Goal: Task Accomplishment & Management: Manage account settings

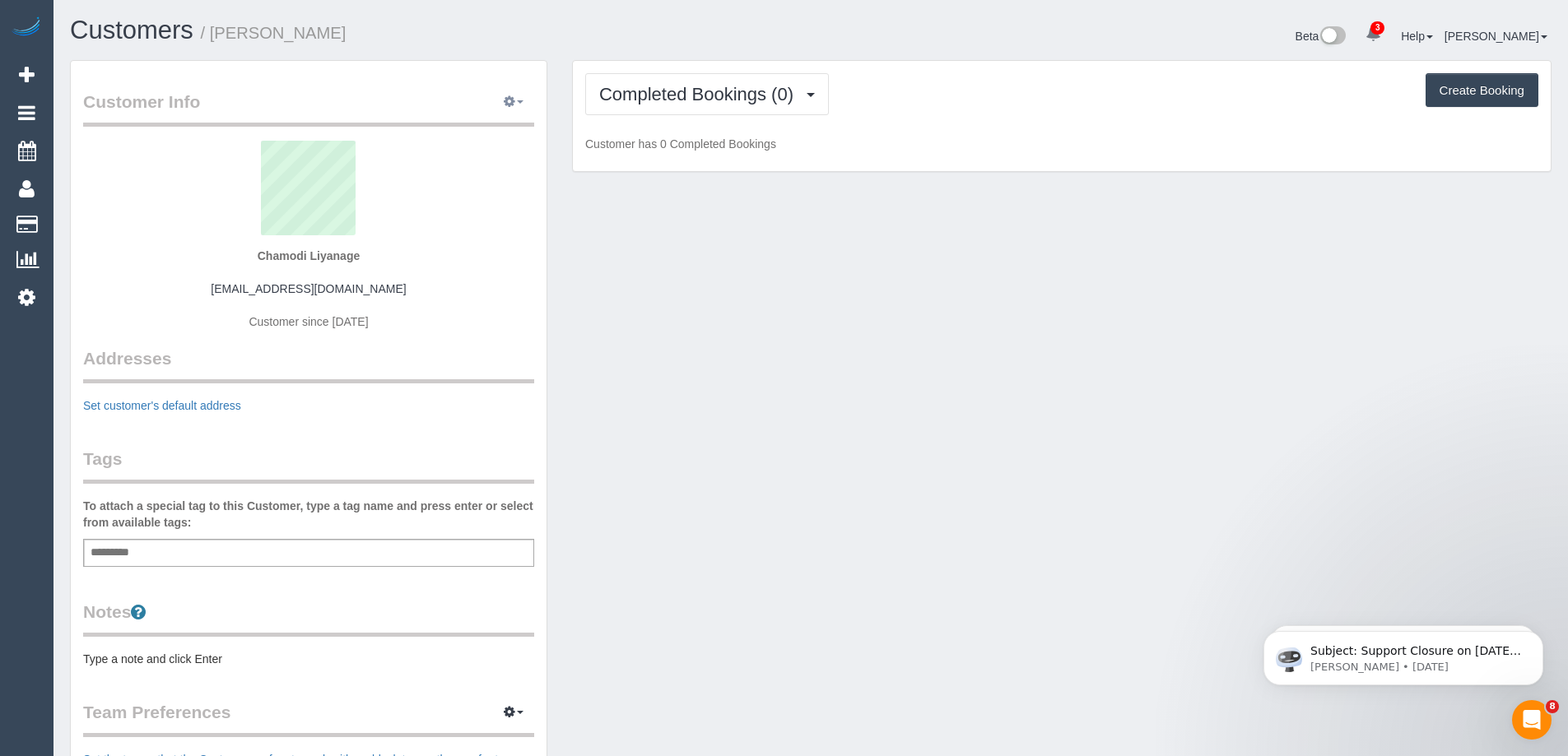
click at [521, 111] on button "button" at bounding box center [514, 103] width 42 height 26
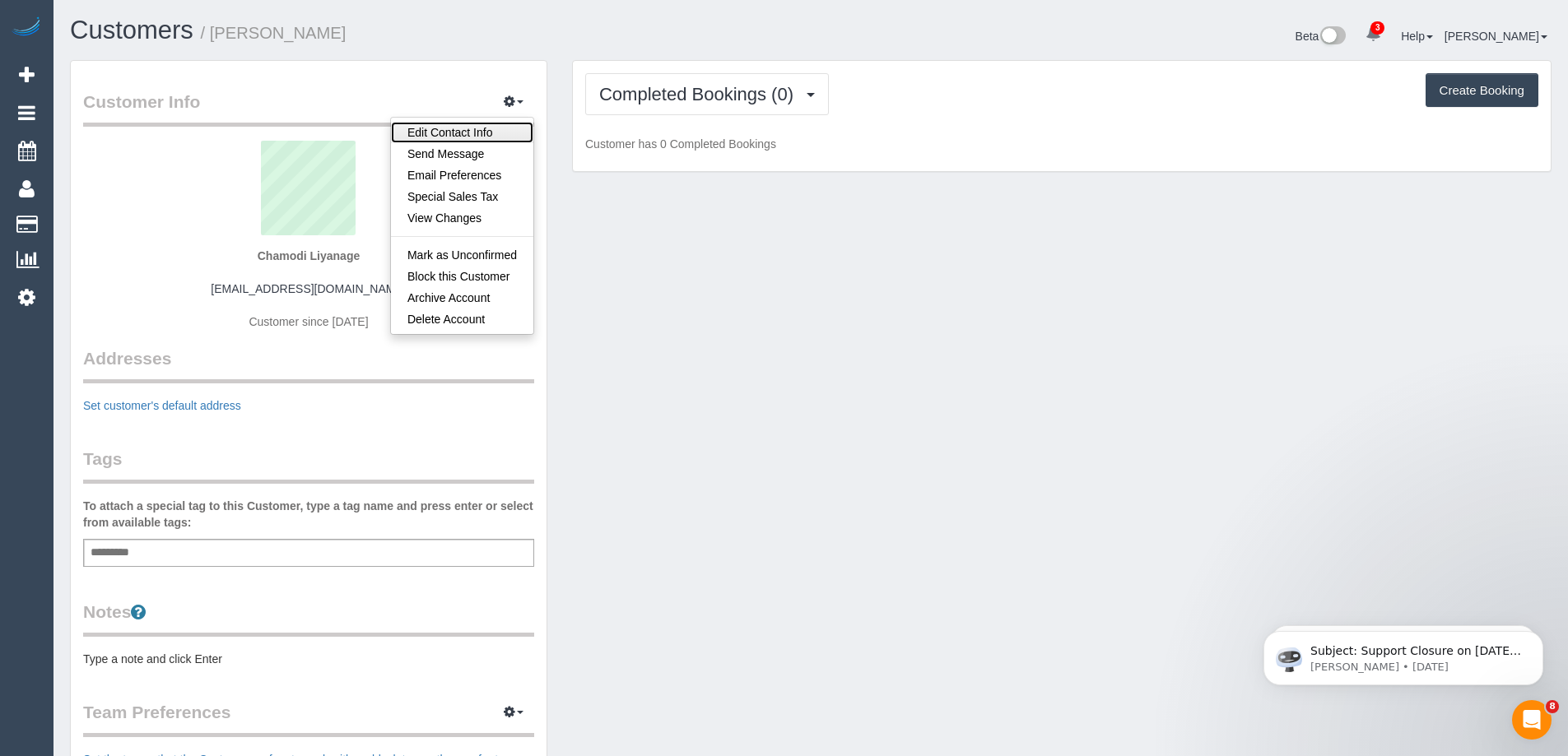
click at [476, 131] on link "Edit Contact Info" at bounding box center [463, 132] width 142 height 22
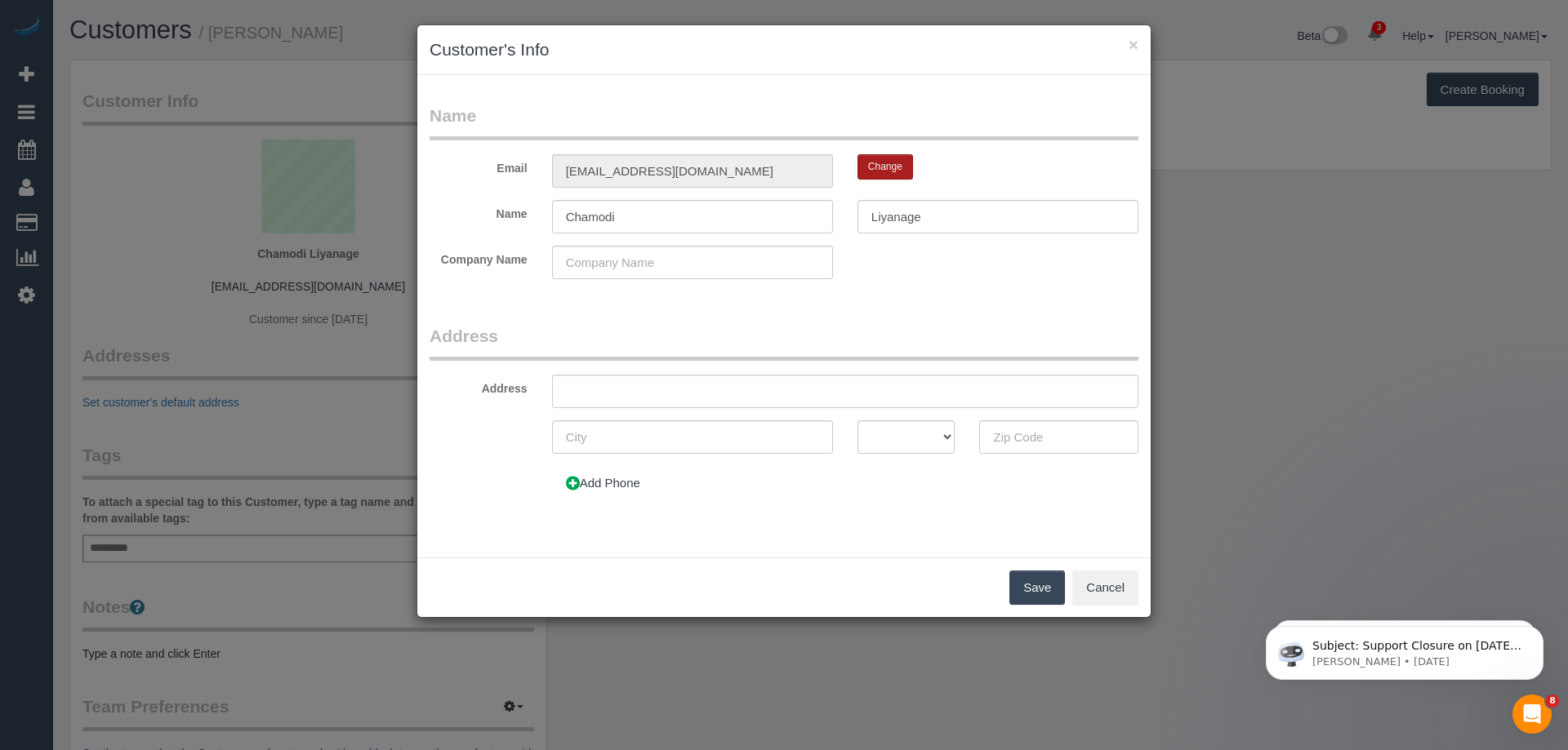
click at [877, 166] on button "Change" at bounding box center [885, 167] width 56 height 25
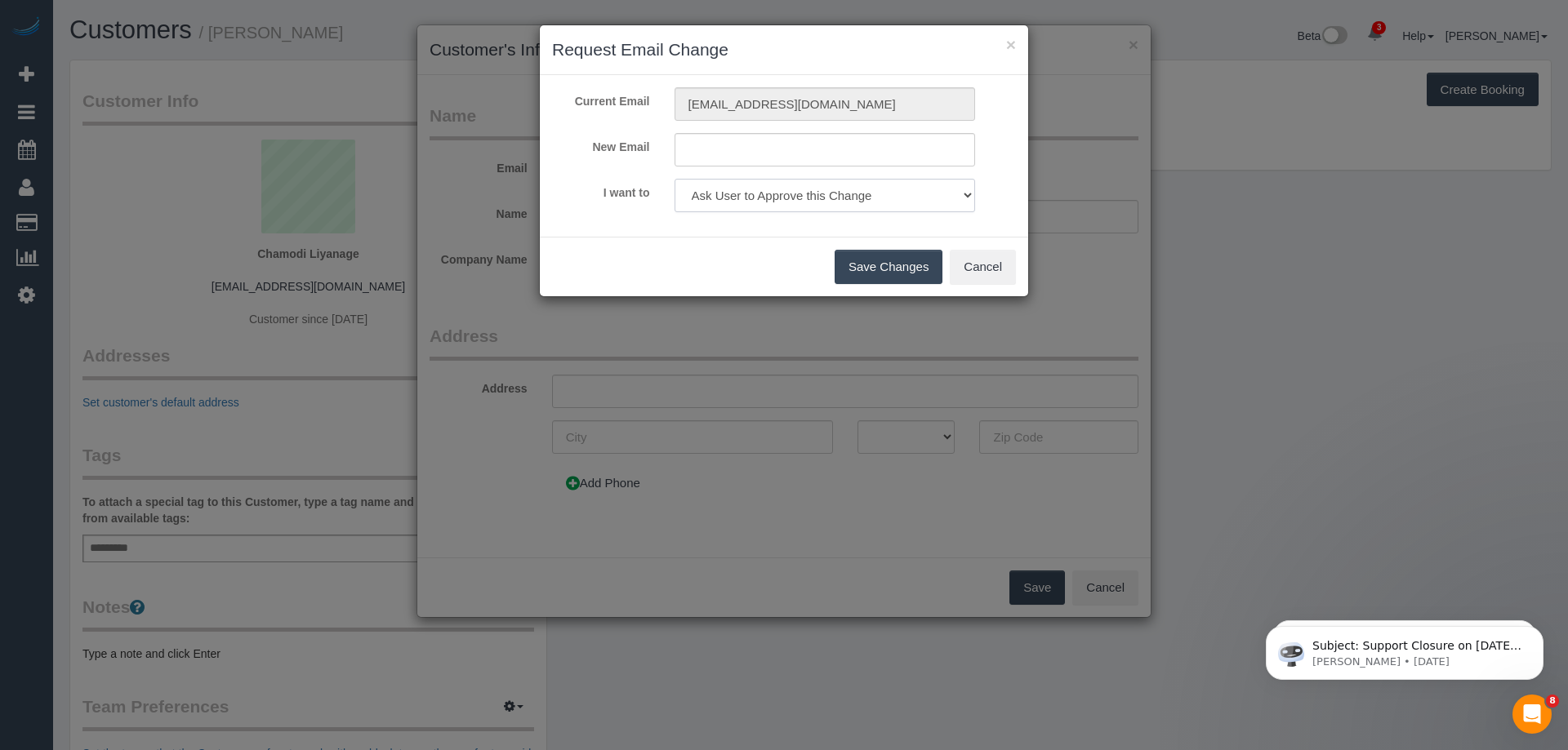
click at [877, 189] on select "Ask User to Approve this Change Change Email and send 'Confirm your Account' em…" at bounding box center [825, 195] width 301 height 33
select select "change"
click at [675, 178] on select "Ask User to Approve this Change Change Email and send 'Confirm your Account' em…" at bounding box center [825, 195] width 301 height 33
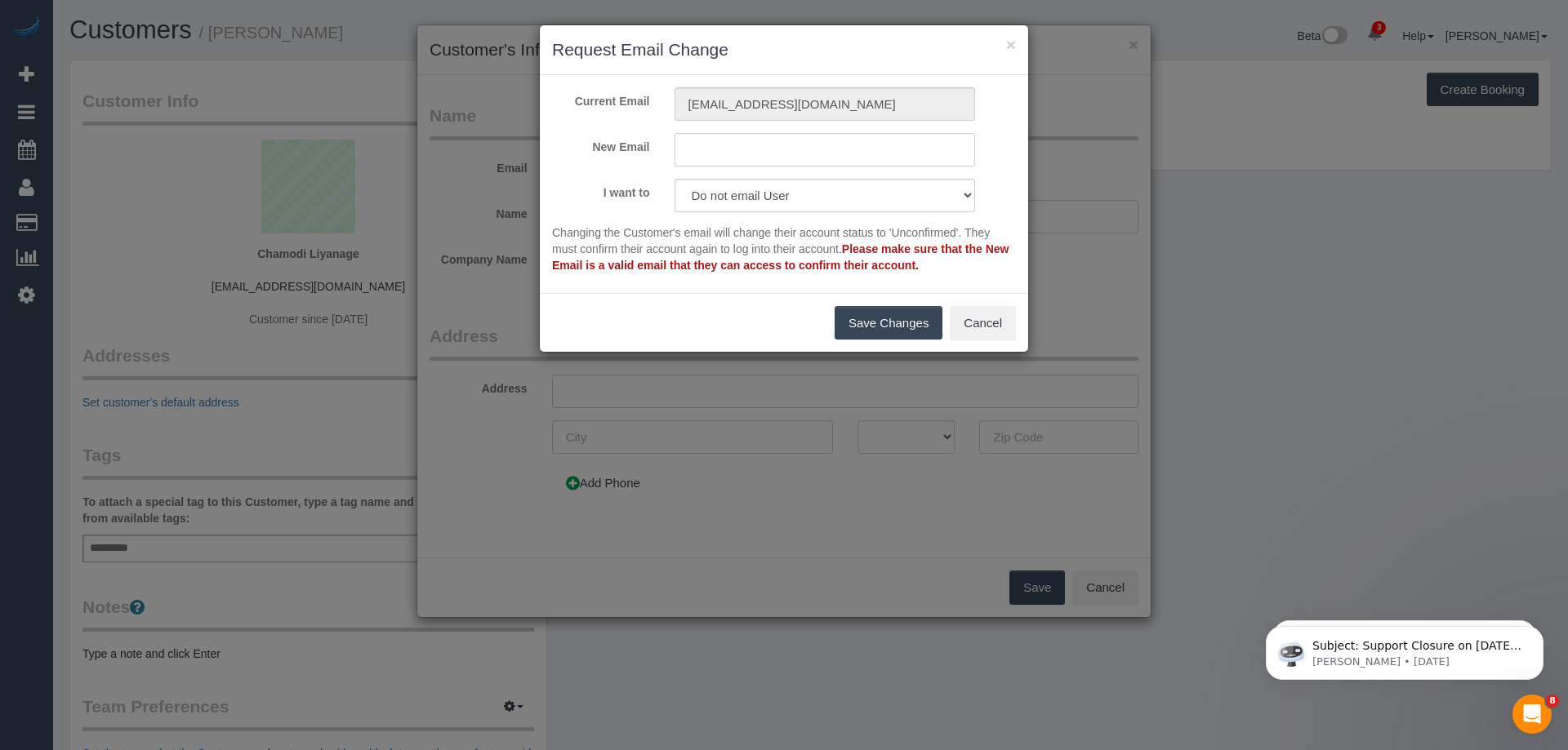
click at [748, 145] on input "text" at bounding box center [825, 150] width 301 height 33
paste input "[EMAIL_ADDRESS][DOMAIN_NAME]"
type input "[EMAIL_ADDRESS][DOMAIN_NAME]_Old"
click at [881, 322] on button "Save Changes" at bounding box center [888, 323] width 108 height 34
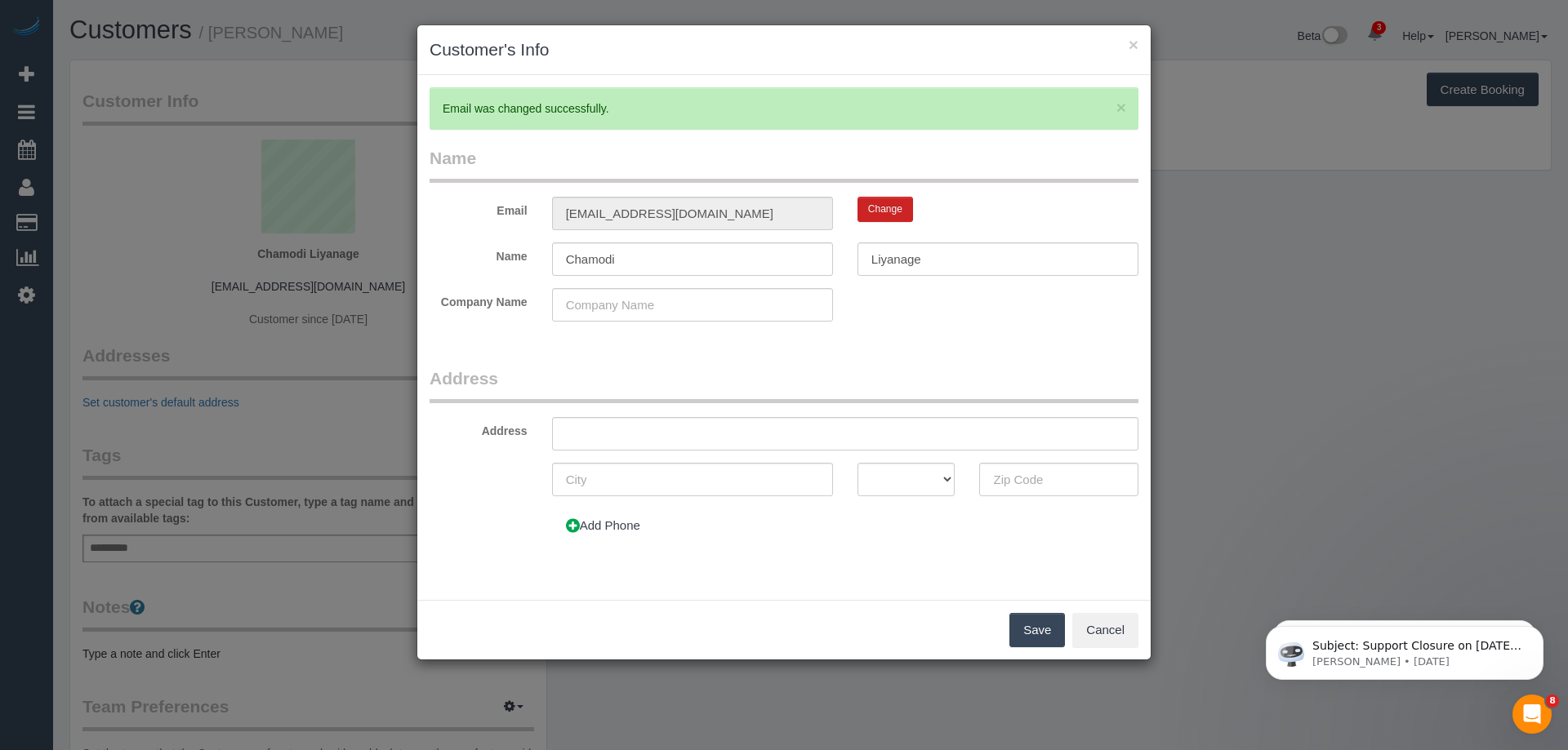
type input "[EMAIL_ADDRESS][DOMAIN_NAME]_old"
click at [1045, 624] on button "Save" at bounding box center [1037, 629] width 56 height 34
